Goal: Task Accomplishment & Management: Manage account settings

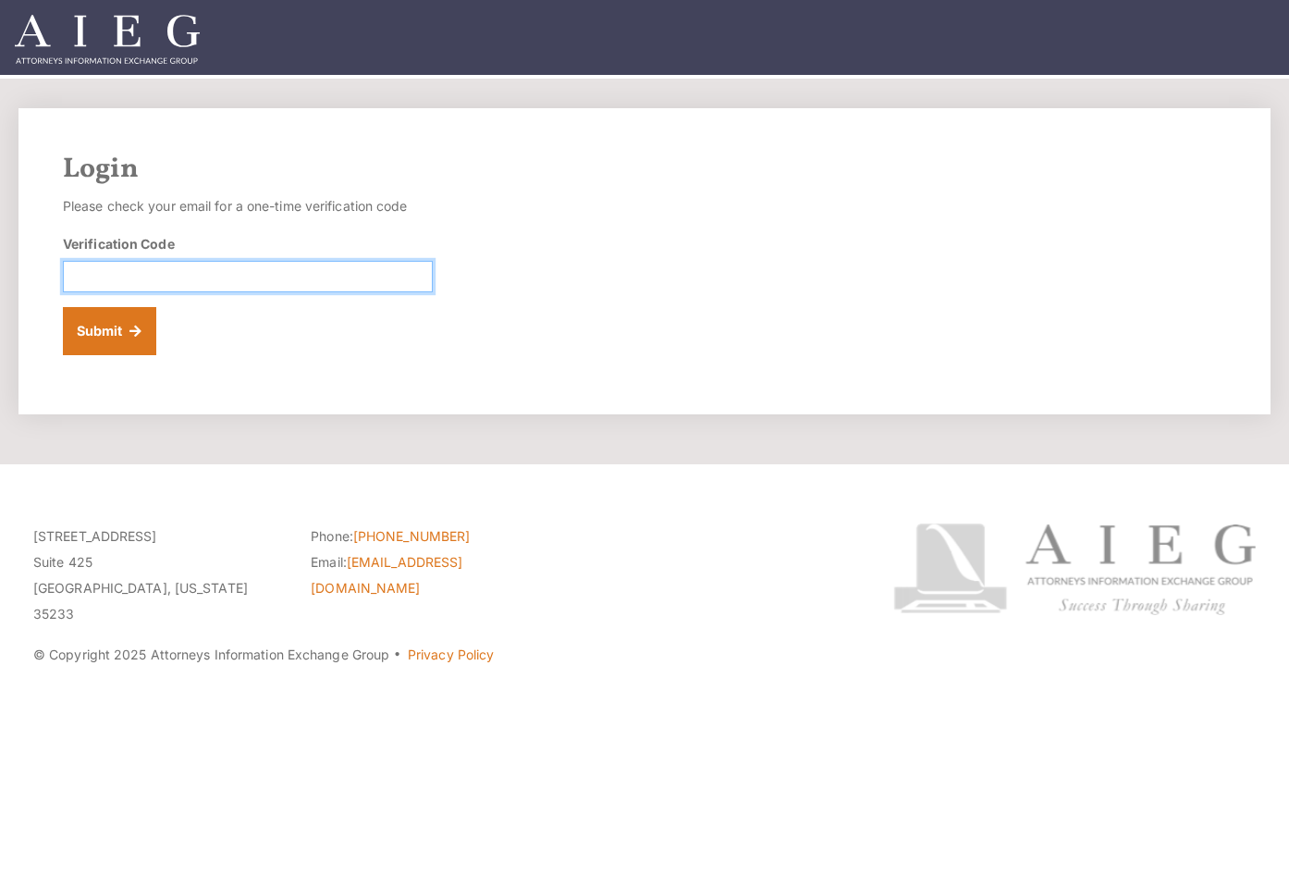
click at [281, 287] on input "Verification Code" at bounding box center [248, 276] width 370 height 31
paste input "925303"
type input "925303"
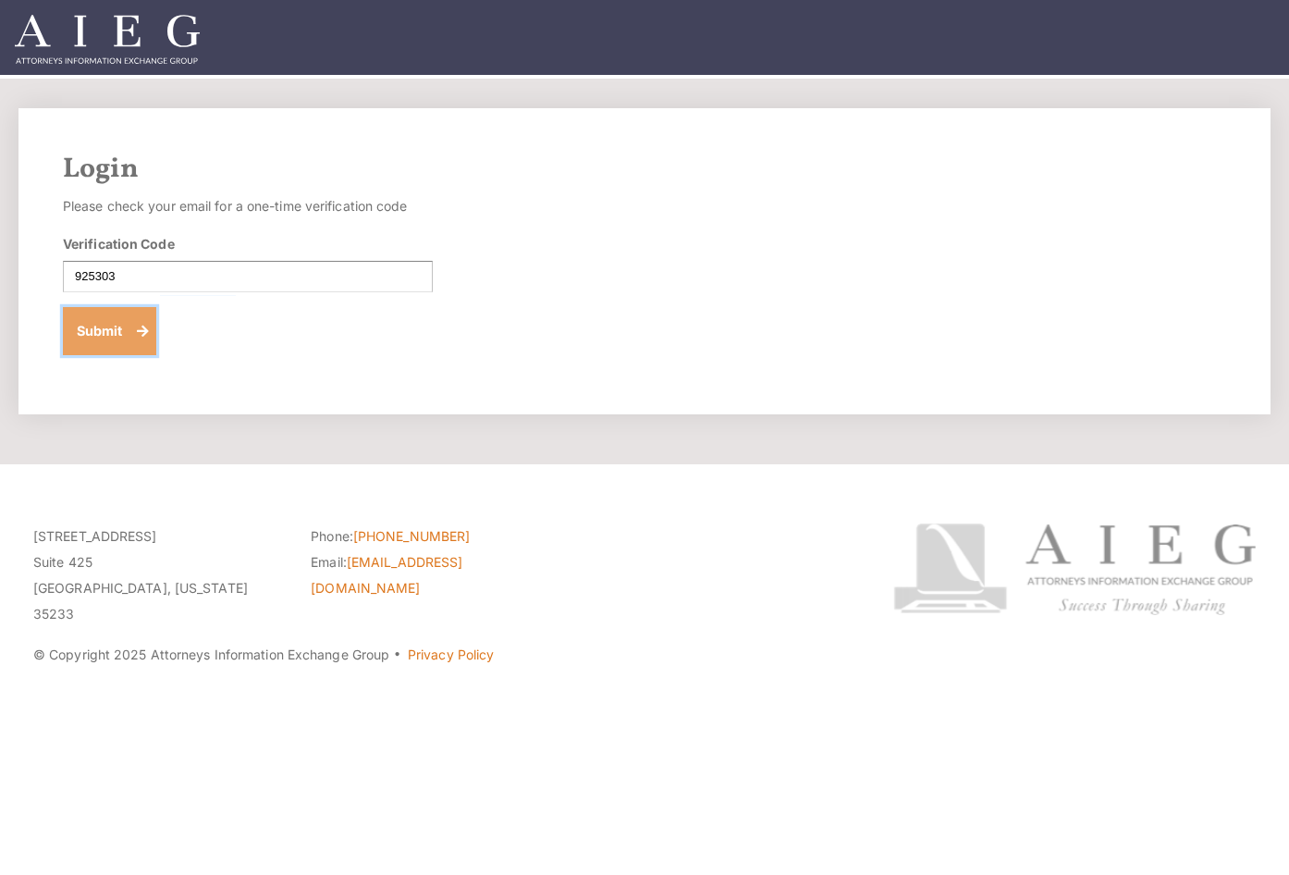
click at [131, 321] on button "Submit" at bounding box center [109, 331] width 93 height 48
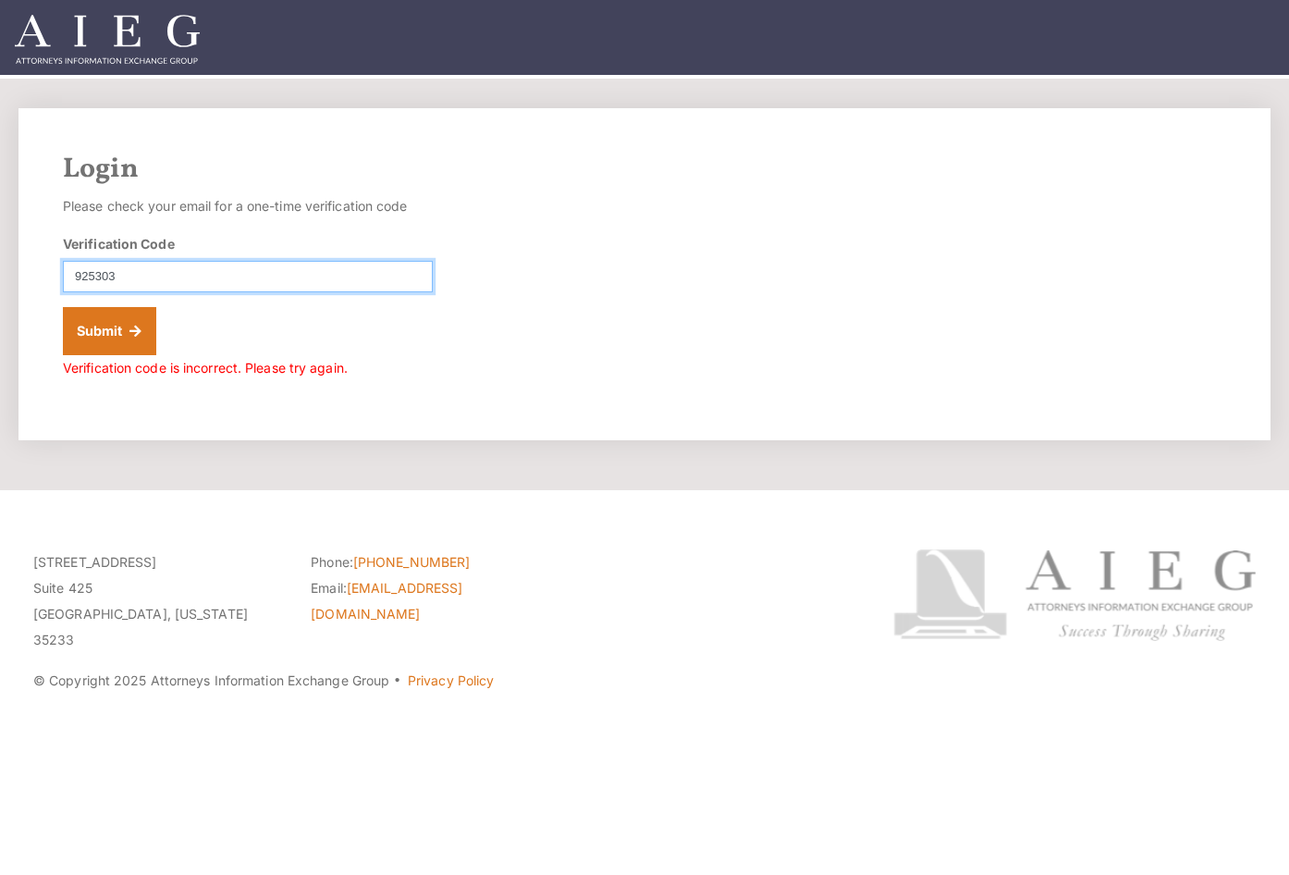
drag, startPoint x: 227, startPoint y: 267, endPoint x: 32, endPoint y: 239, distance: 196.1
click at [32, 239] on div "Login Please check your email for a one-time verification code Verification Cod…" at bounding box center [644, 274] width 1252 height 332
paste input "598140"
type input "598140"
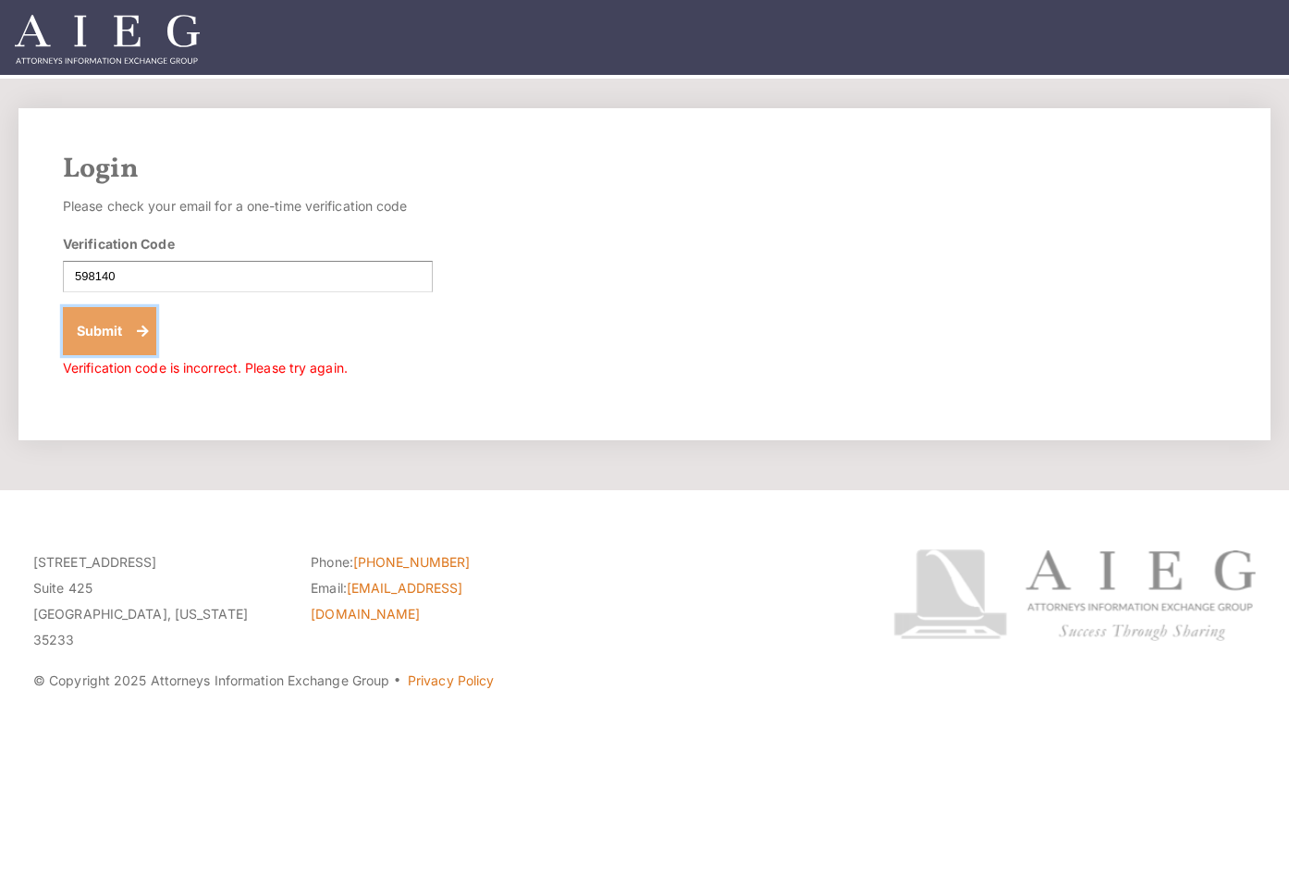
click at [105, 328] on button "Submit" at bounding box center [109, 331] width 93 height 48
